Goal: Task Accomplishment & Management: Manage account settings

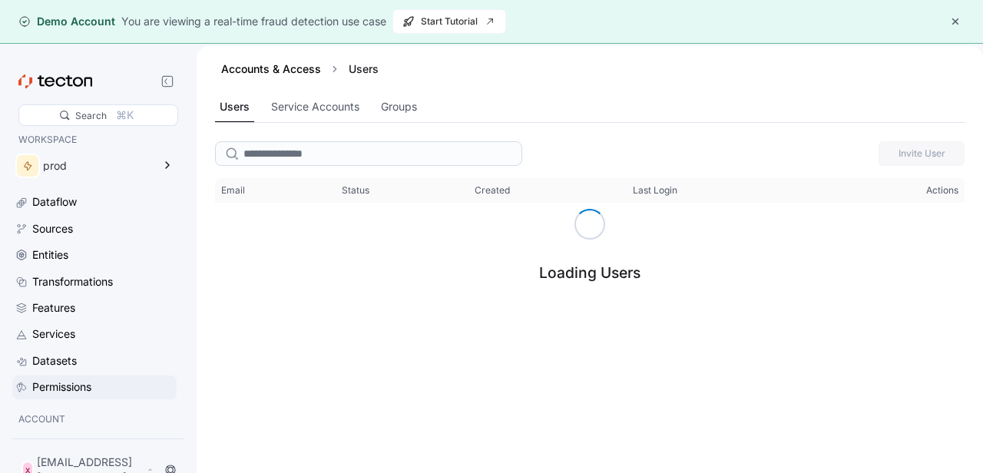
scroll to position [64, 0]
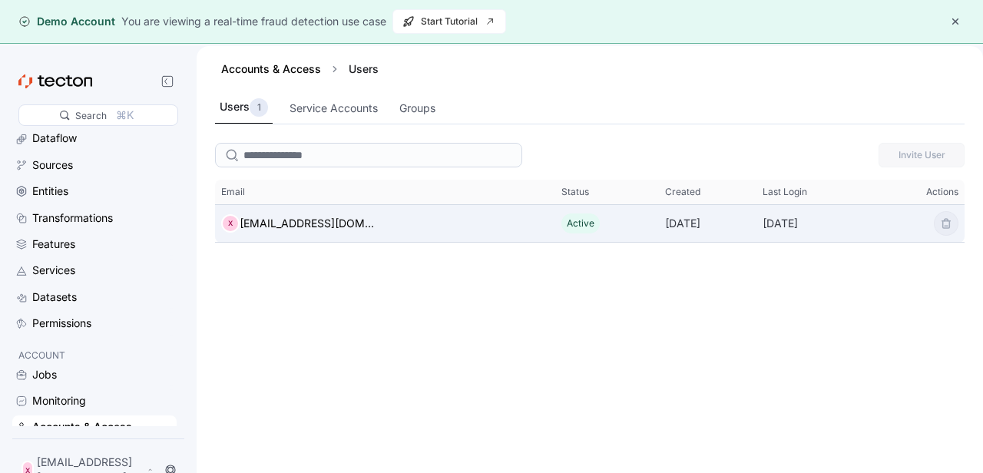
click at [421, 213] on div "X xohosed529@ncien.com" at bounding box center [385, 223] width 340 height 31
click at [425, 231] on div "X xohosed529@ncien.com" at bounding box center [385, 223] width 340 height 31
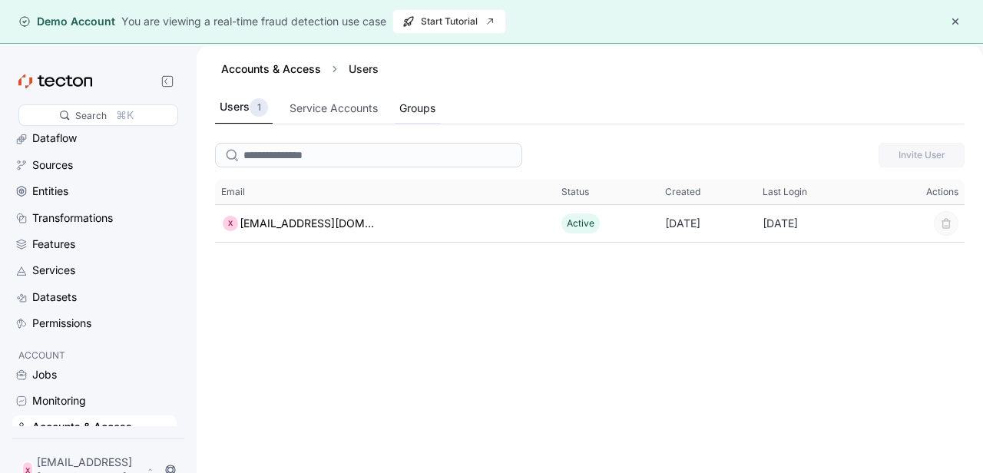
click at [407, 112] on div "Groups" at bounding box center [417, 108] width 36 height 17
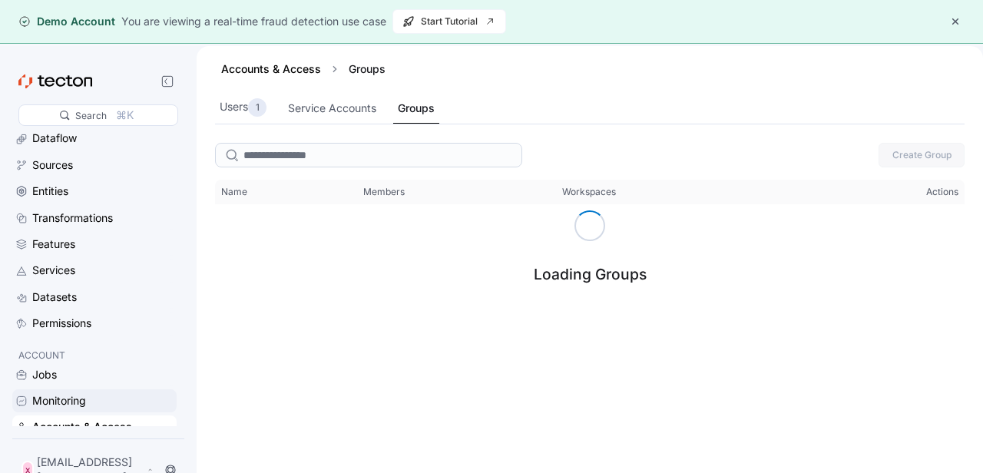
click at [96, 408] on div "Monitoring" at bounding box center [102, 400] width 141 height 17
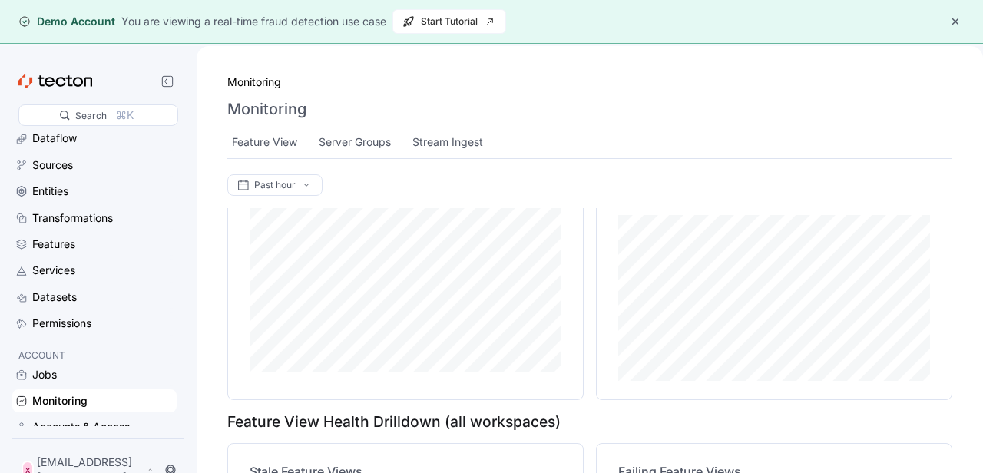
scroll to position [574, 0]
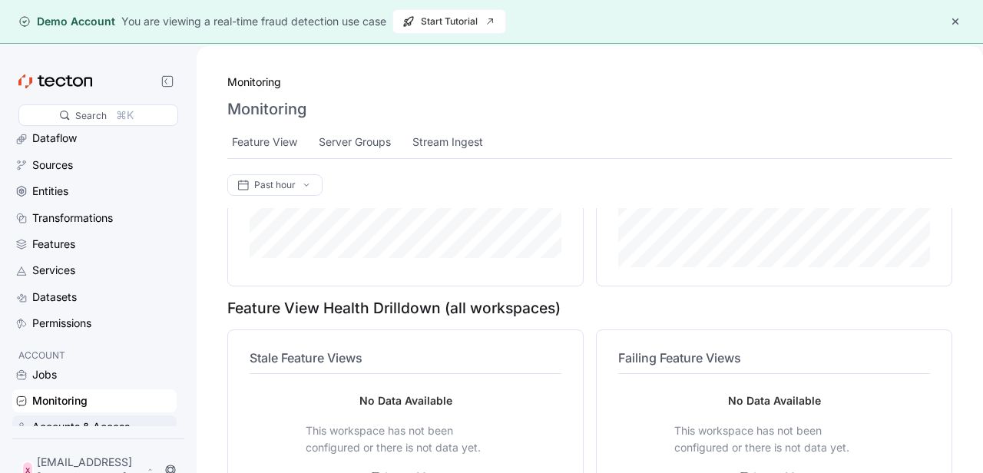
click at [58, 426] on div "Accounts & Access" at bounding box center [81, 426] width 98 height 17
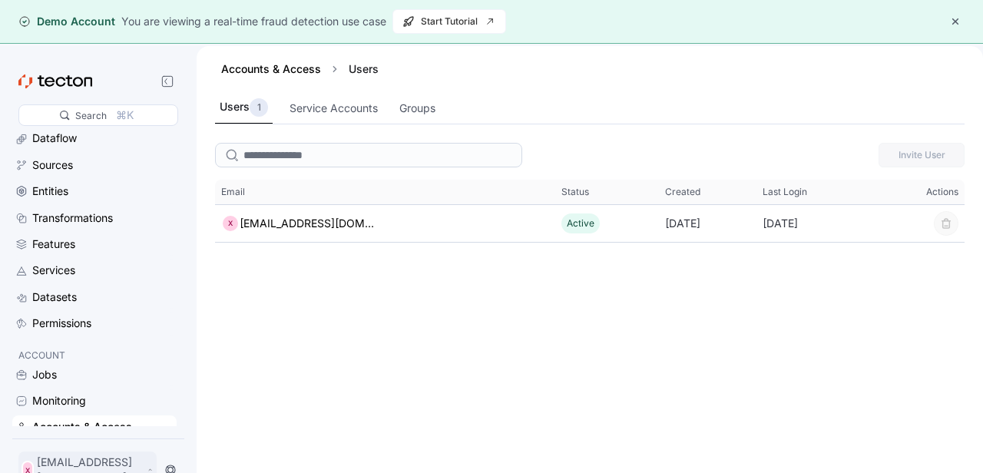
click at [72, 468] on p "xohosed529@ncien.com" at bounding box center [90, 470] width 107 height 31
click at [74, 415] on div "My Account" at bounding box center [77, 414] width 61 height 15
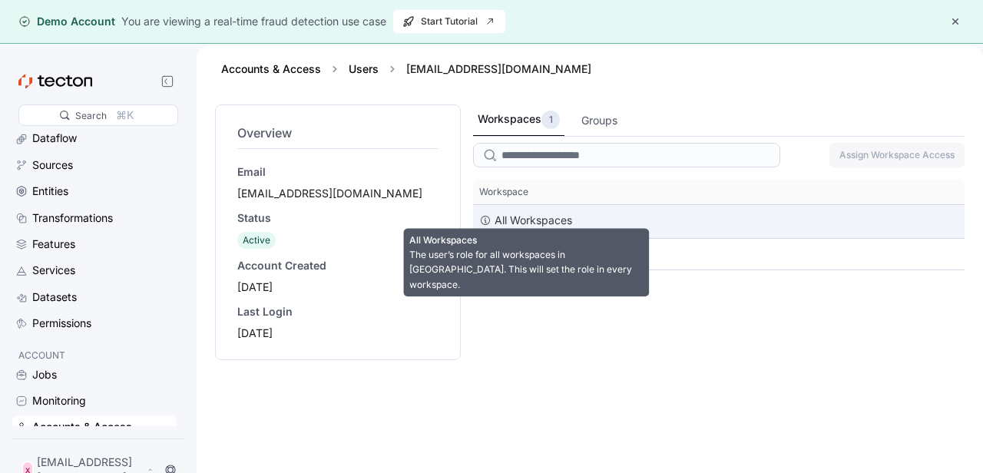
click at [526, 214] on div "All Workspaces" at bounding box center [533, 220] width 78 height 18
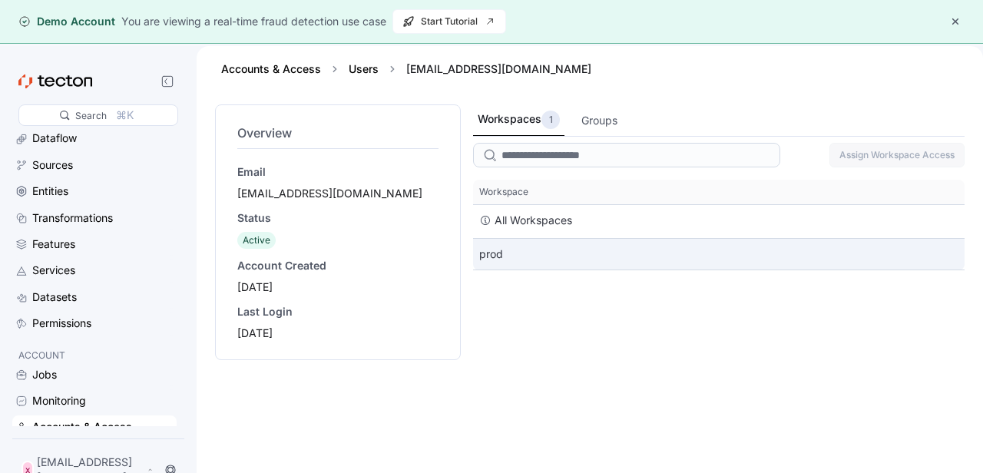
click at [523, 253] on div "prod" at bounding box center [718, 254] width 491 height 31
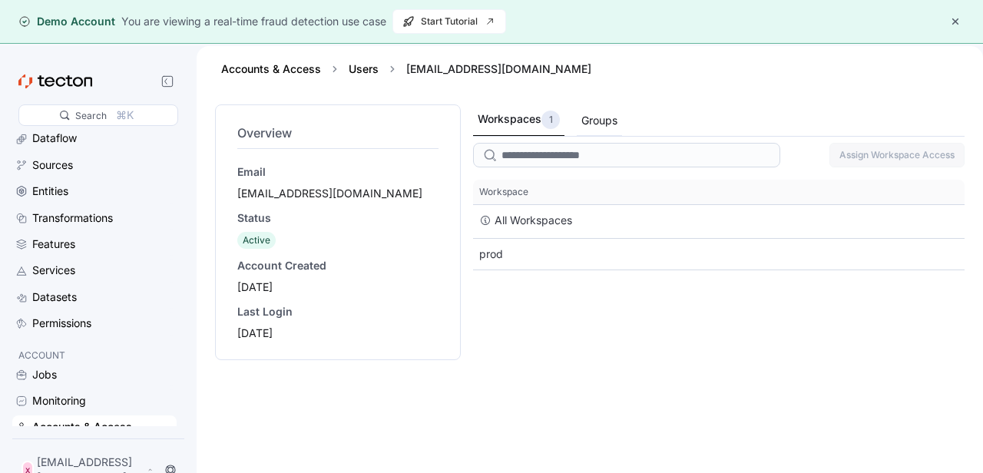
click at [609, 128] on div "Groups" at bounding box center [599, 120] width 36 height 17
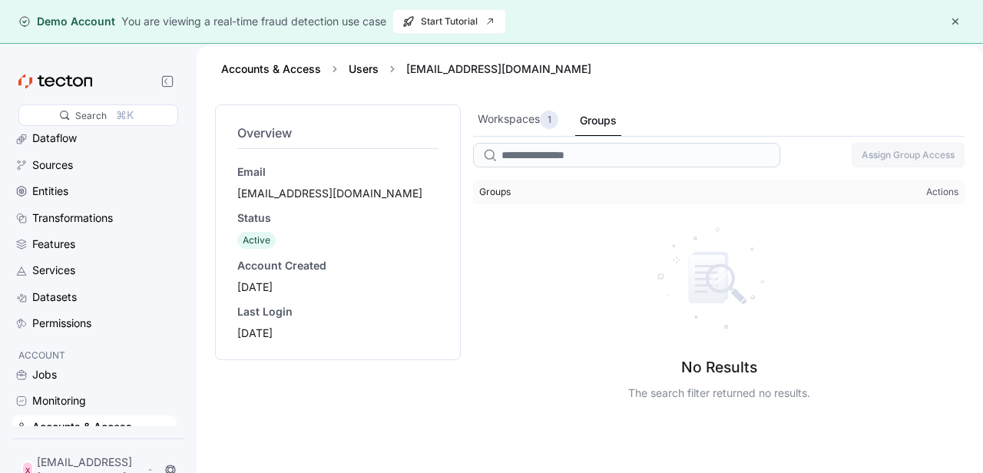
click at [574, 187] on span "Groups" at bounding box center [594, 192] width 243 height 25
click at [458, 70] on div "xohosed529@ncien.com" at bounding box center [498, 68] width 197 height 15
click at [28, 163] on div "Sources" at bounding box center [94, 165] width 158 height 17
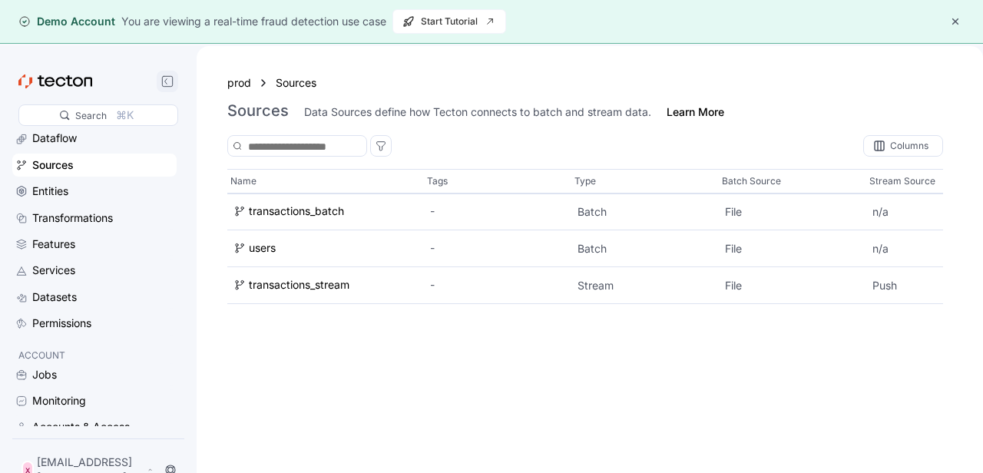
click at [170, 79] on icon at bounding box center [167, 81] width 12 height 12
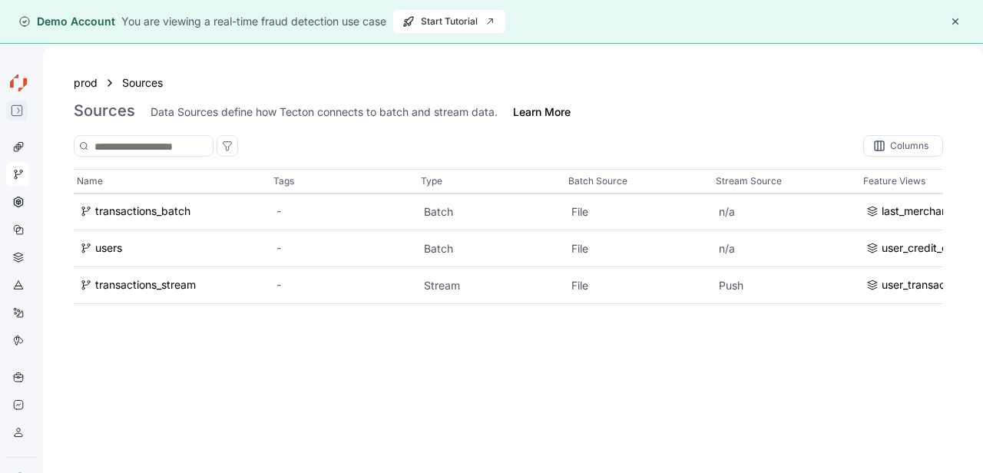
click at [14, 107] on icon at bounding box center [17, 110] width 12 height 12
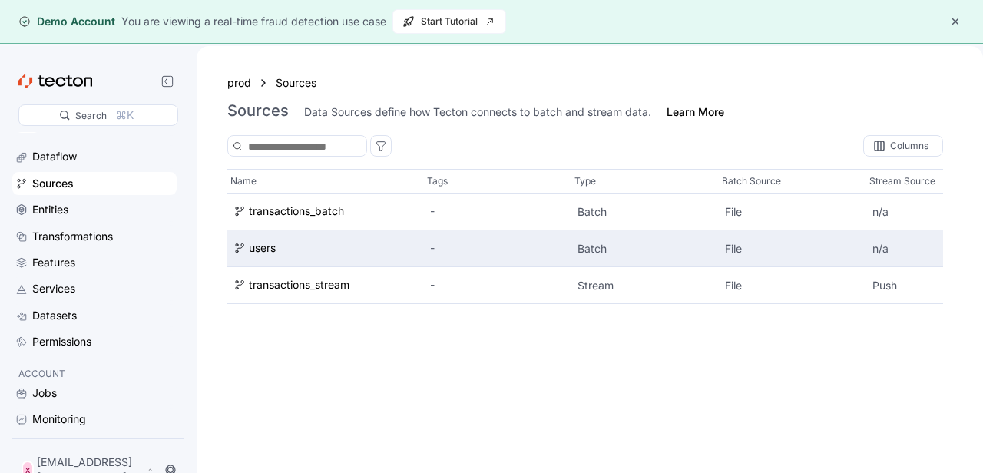
click at [388, 242] on div "users" at bounding box center [325, 248] width 184 height 17
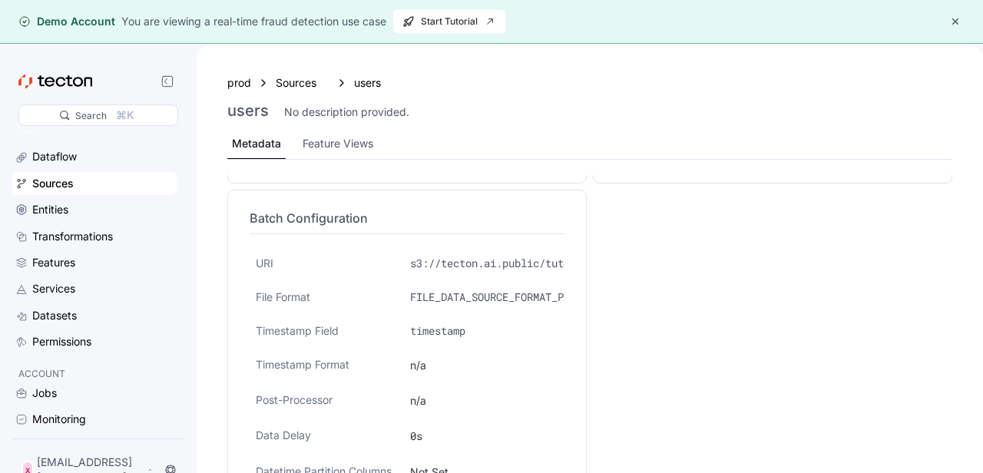
scroll to position [314, 0]
drag, startPoint x: 442, startPoint y: 264, endPoint x: 566, endPoint y: 263, distance: 124.4
click at [558, 263] on p "s3://tecton.ai.public/tutorials/users.pq" at bounding box center [484, 262] width 148 height 15
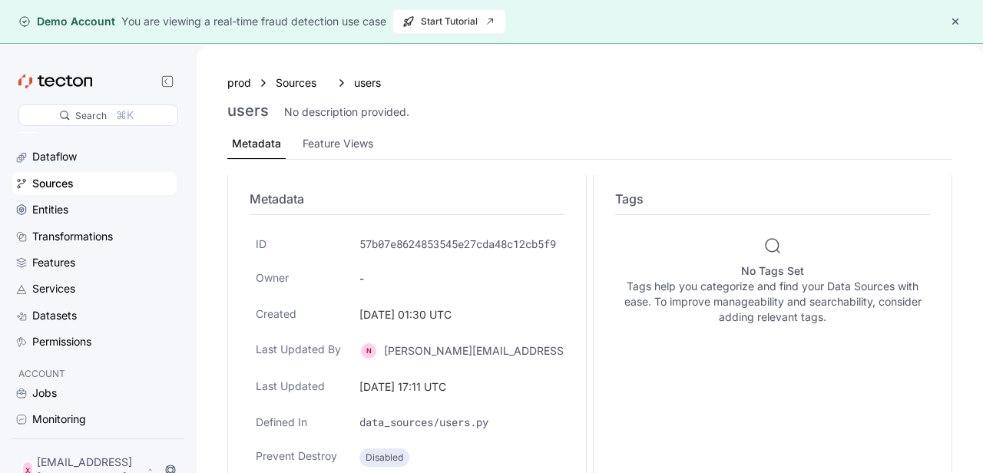
scroll to position [0, 0]
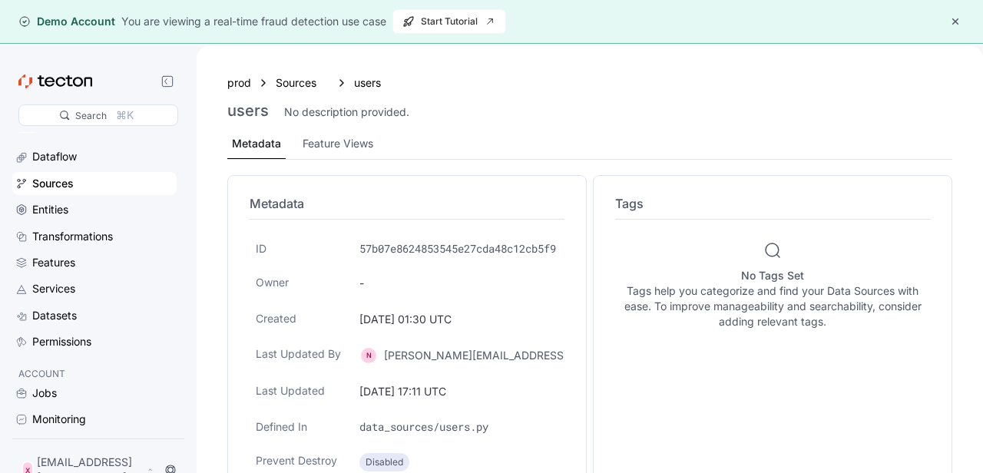
click at [388, 250] on p "57b07e8624853545e27cda48c12cb5f9" at bounding box center [458, 248] width 199 height 15
click at [276, 283] on p "Owner" at bounding box center [298, 282] width 85 height 15
click at [365, 270] on div "-" at bounding box center [458, 283] width 211 height 29
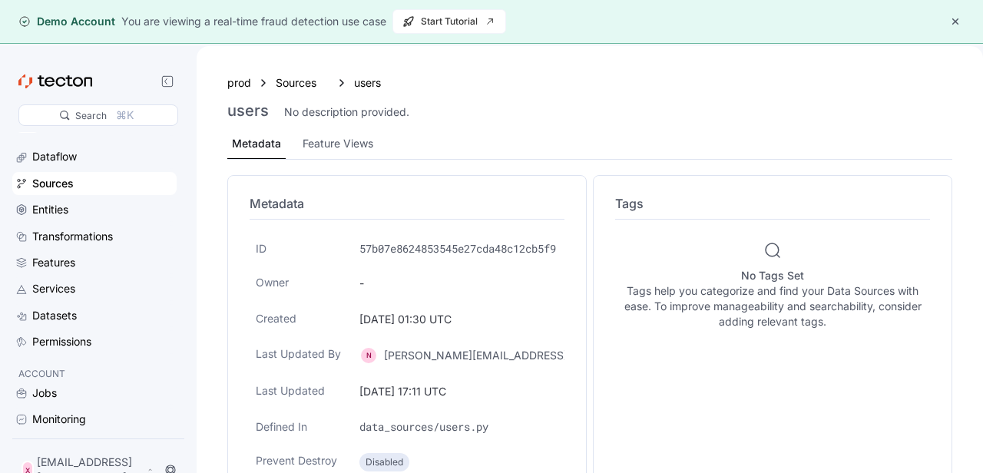
click at [365, 276] on div "-" at bounding box center [458, 283] width 211 height 29
drag, startPoint x: 365, startPoint y: 317, endPoint x: 475, endPoint y: 319, distance: 109.8
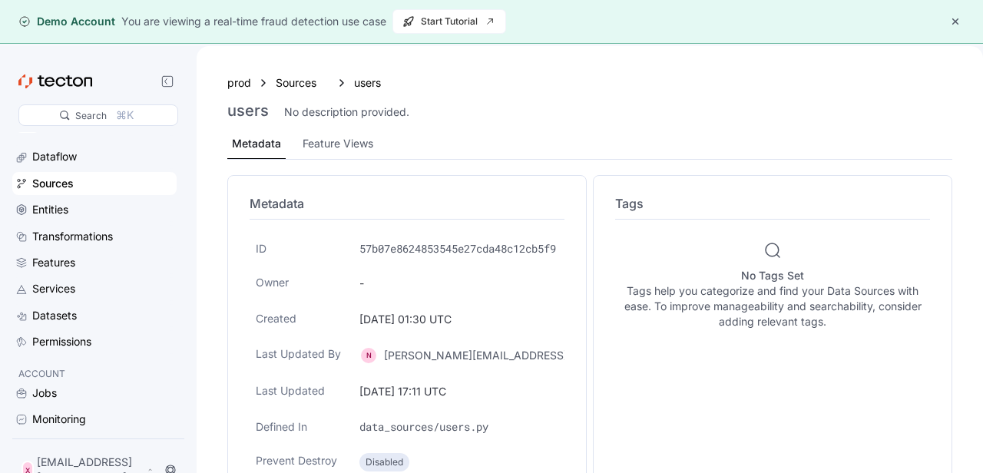
click at [475, 319] on div "2024-04-02 01:30 UTC" at bounding box center [458, 319] width 211 height 29
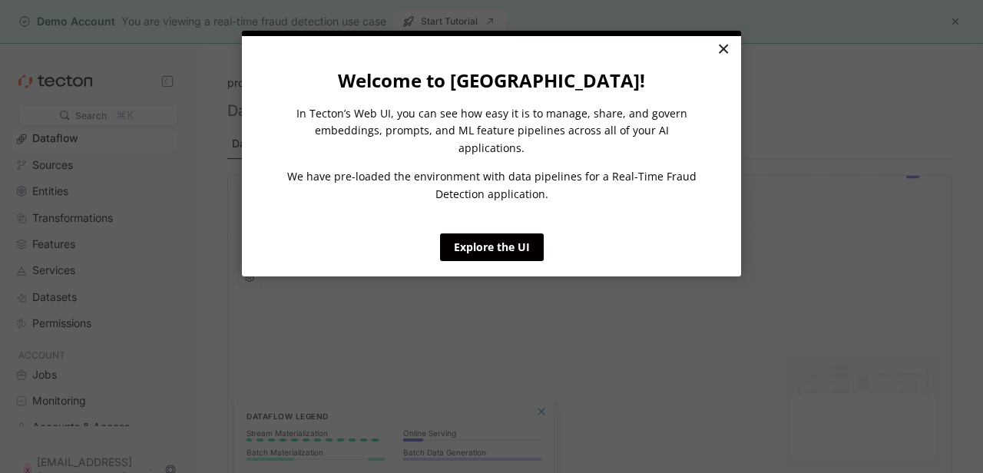
click at [724, 55] on link "×" at bounding box center [722, 50] width 27 height 28
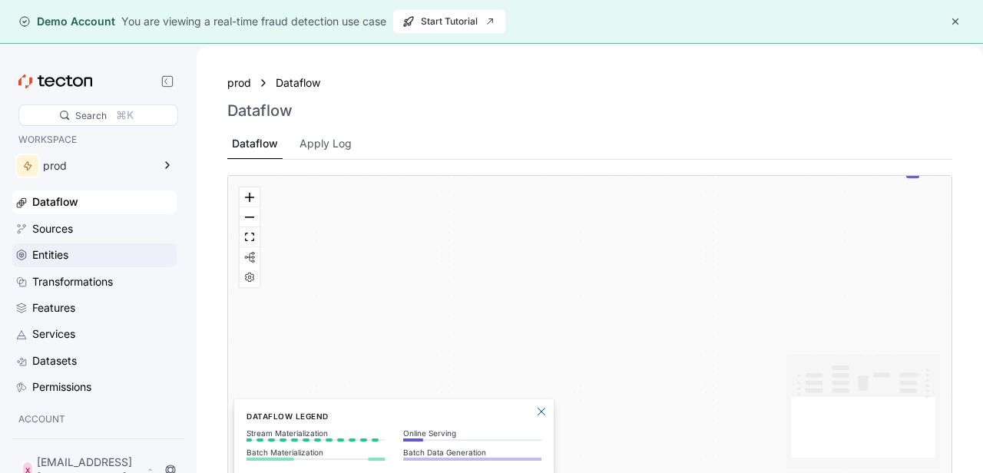
scroll to position [64, 0]
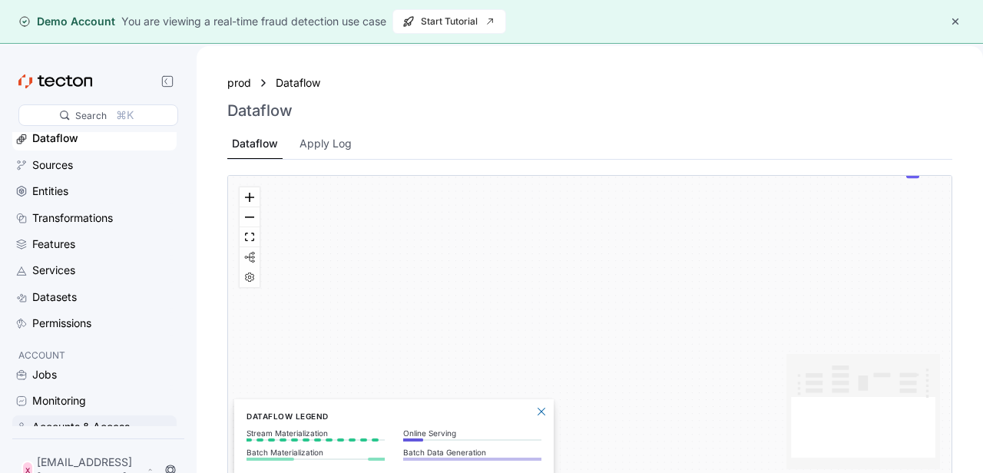
click at [74, 419] on div "Accounts & Access" at bounding box center [81, 426] width 98 height 17
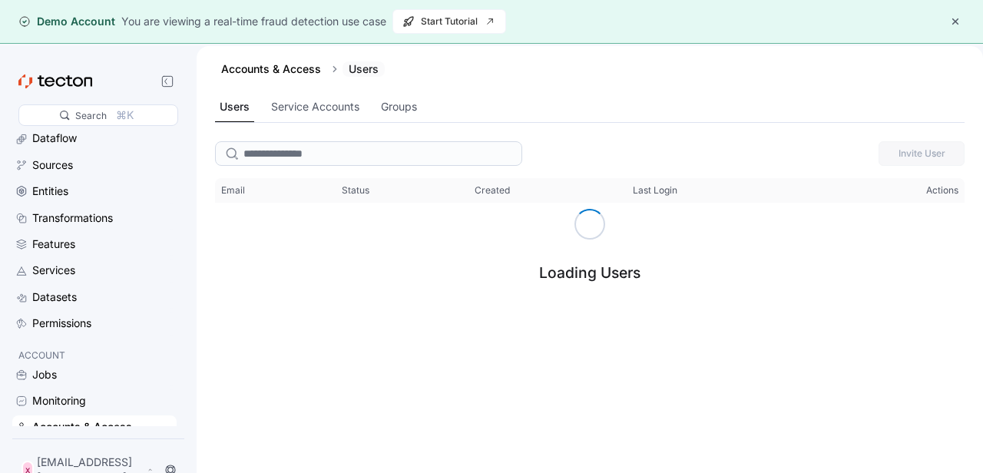
click at [364, 71] on div "Users" at bounding box center [363, 68] width 42 height 15
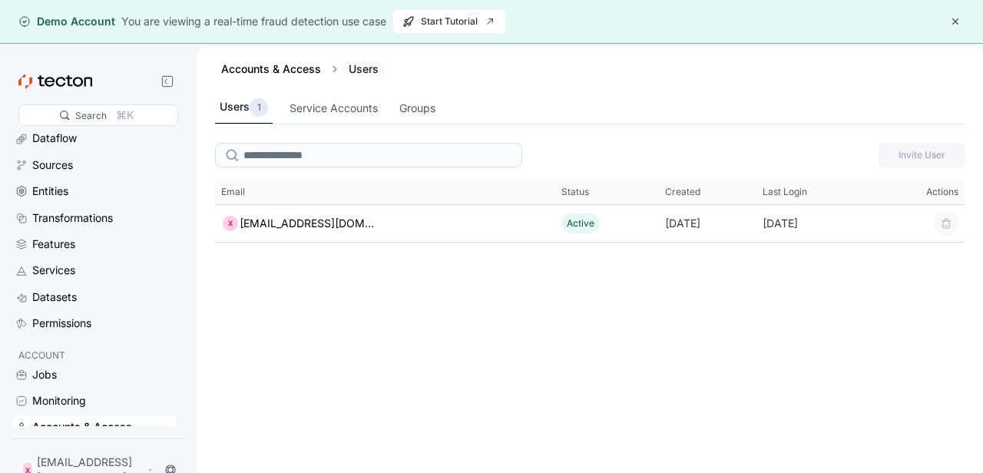
click at [362, 67] on div "Users" at bounding box center [363, 68] width 42 height 15
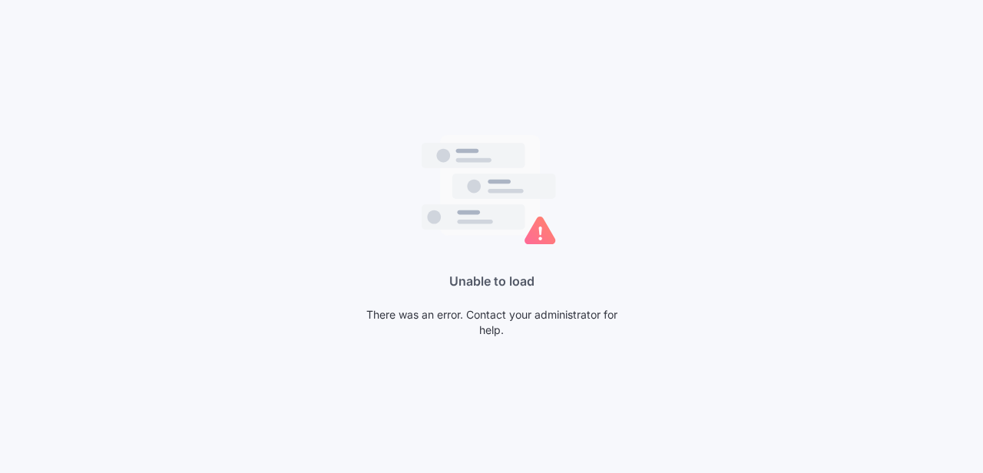
click at [418, 111] on div "Unable to load There was an error. Contact your administrator for help." at bounding box center [491, 236] width 983 height 473
